Goal: Transaction & Acquisition: Purchase product/service

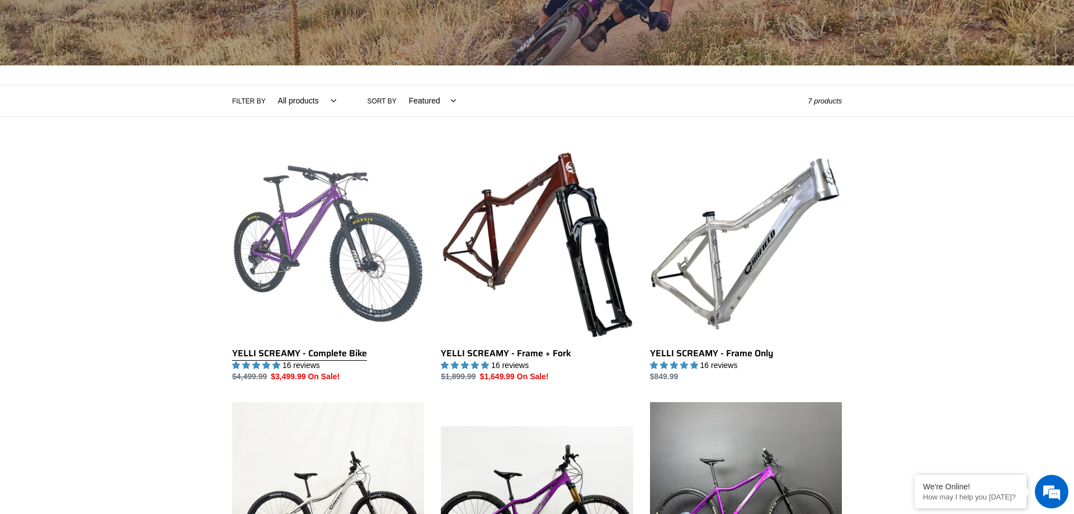
scroll to position [179, 0]
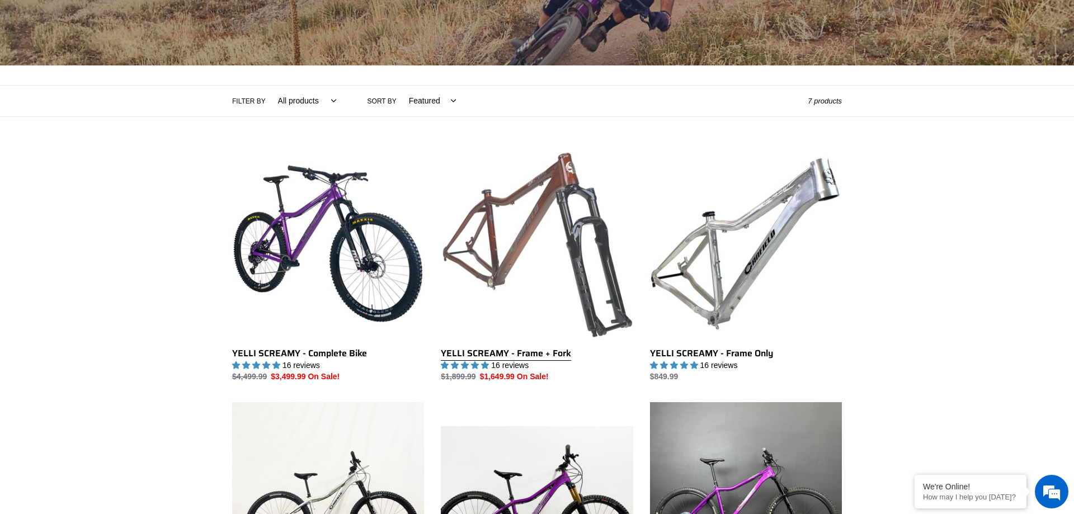
click at [489, 225] on link "YELLI SCREAMY - Frame + Fork" at bounding box center [537, 265] width 192 height 235
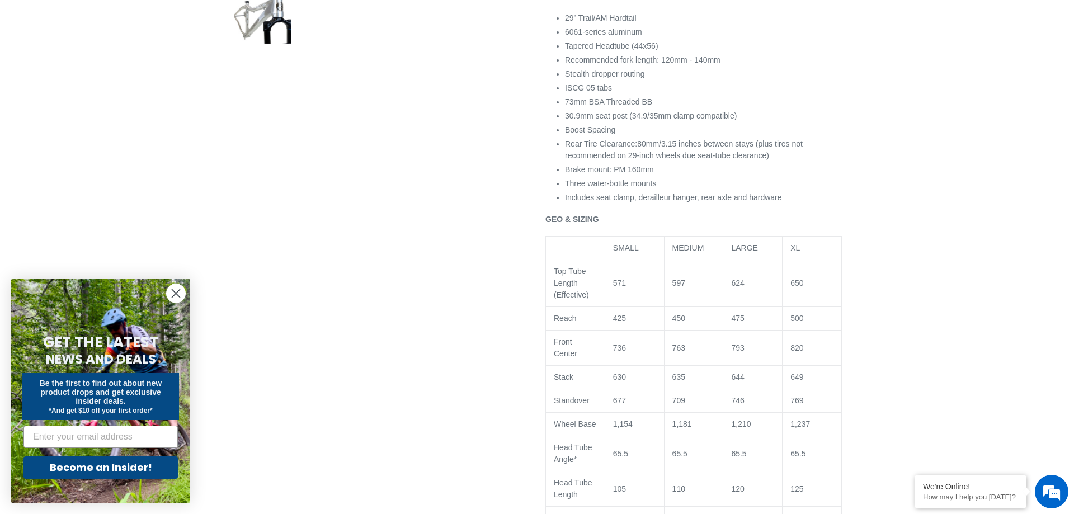
scroll to position [342, 0]
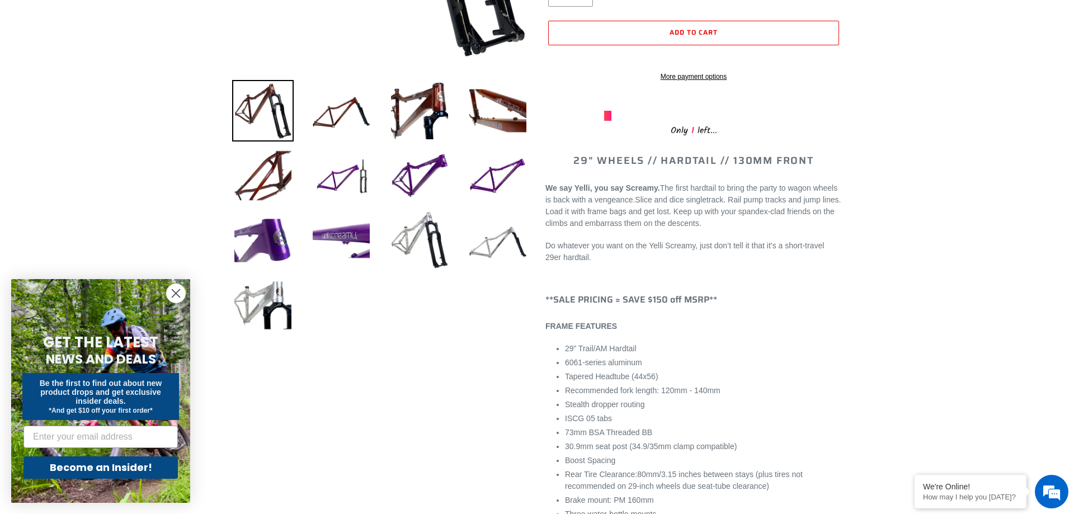
click at [183, 292] on circle "Close dialog" at bounding box center [176, 293] width 18 height 18
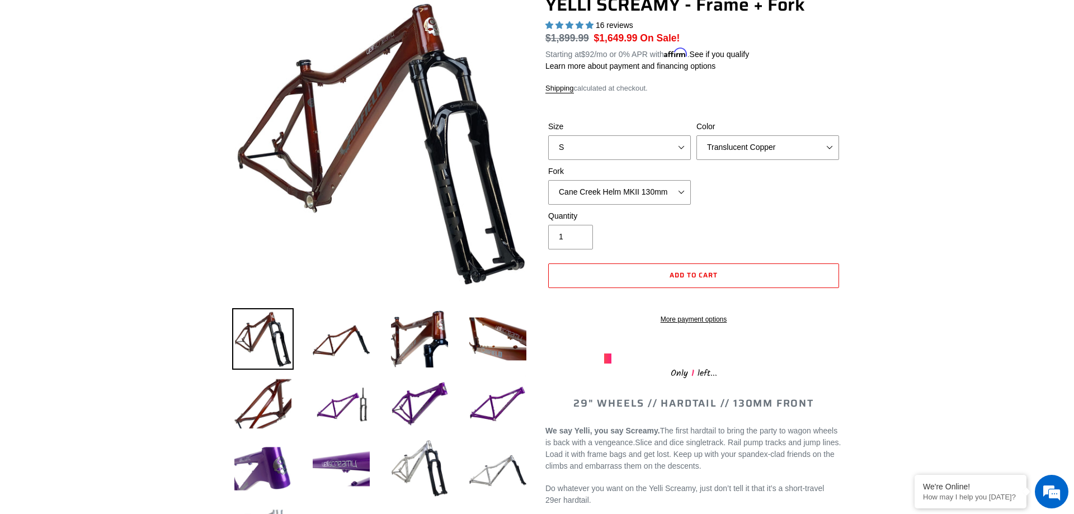
scroll to position [0, 0]
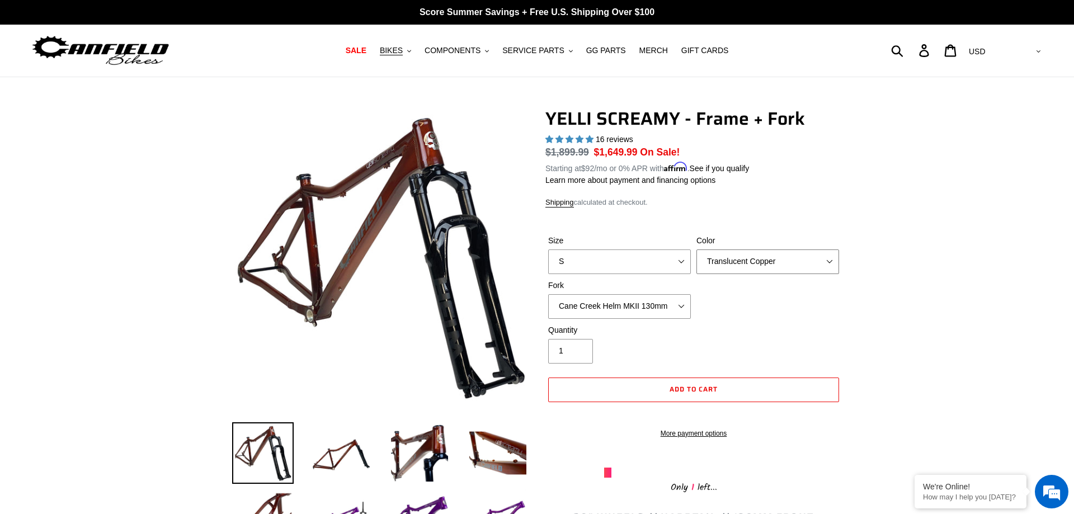
click at [696, 249] on select "Translucent Copper Purple Haze Raw" at bounding box center [767, 261] width 143 height 25
click at [642, 321] on div "Size S M L XL Color Translucent Copper Purple Haze Raw Fork Cane Creek Helm MKI…" at bounding box center [693, 279] width 296 height 89
click at [548, 294] on select "Cane Creek Helm MKII 130mm Fox 34 SL Factory Grip X 130mm RockShox Pike Ultimat…" at bounding box center [619, 306] width 143 height 25
click at [740, 337] on div "Quantity 1" at bounding box center [693, 346] width 296 height 45
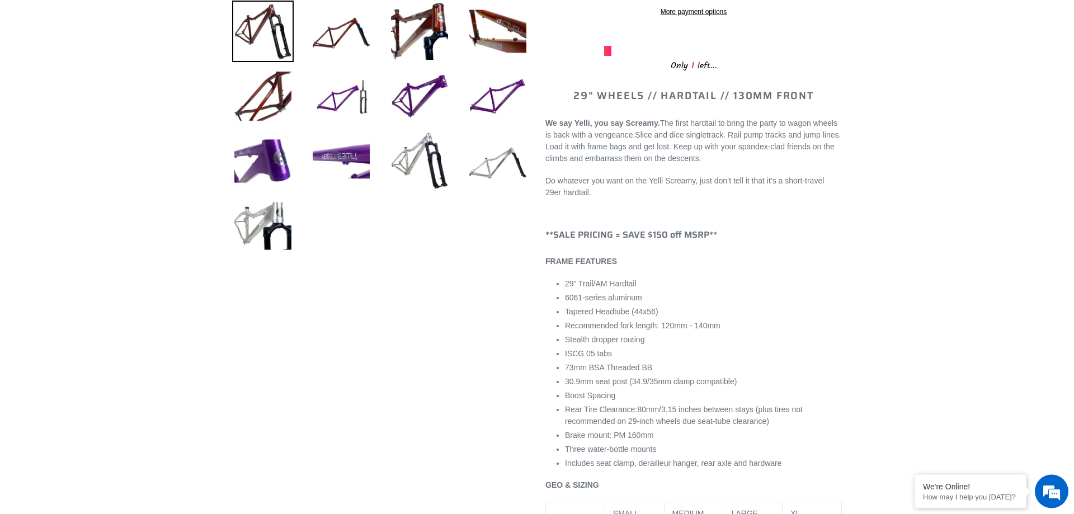
scroll to position [399, 0]
